Goal: Task Accomplishment & Management: Use online tool/utility

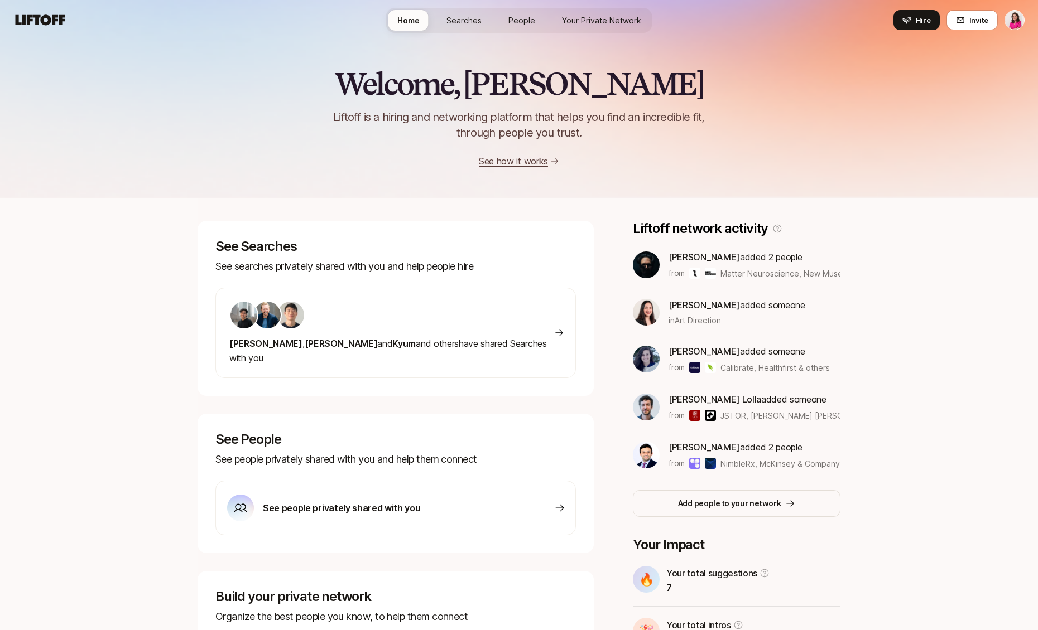
click at [529, 307] on div "[PERSON_NAME] , [PERSON_NAME] and [PERSON_NAME] and others have shared Searches…" at bounding box center [395, 333] width 360 height 90
click at [910, 22] on icon at bounding box center [906, 20] width 9 height 9
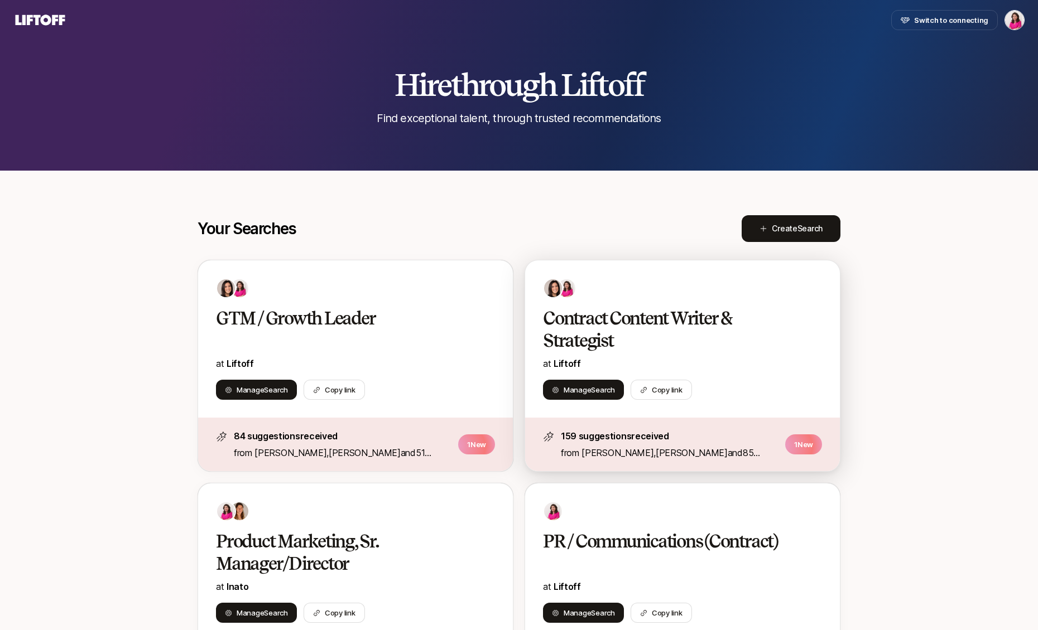
click at [704, 349] on h2 "Contract Content Writer & Strategist" at bounding box center [670, 329] width 255 height 45
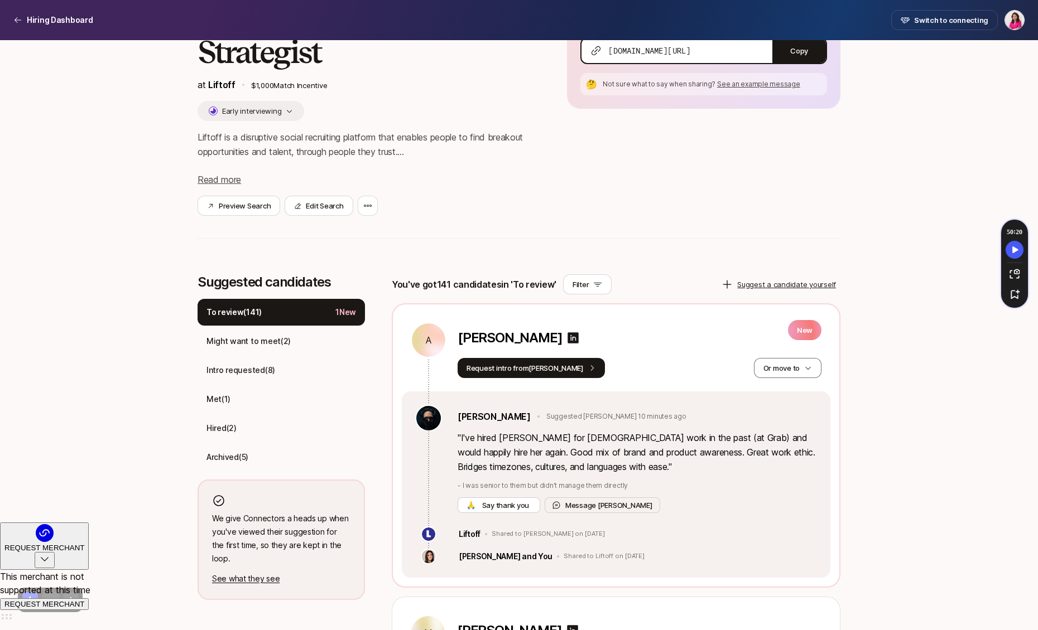
scroll to position [108, 0]
click at [566, 337] on icon at bounding box center [572, 337] width 13 height 13
